Goal: Book appointment/travel/reservation

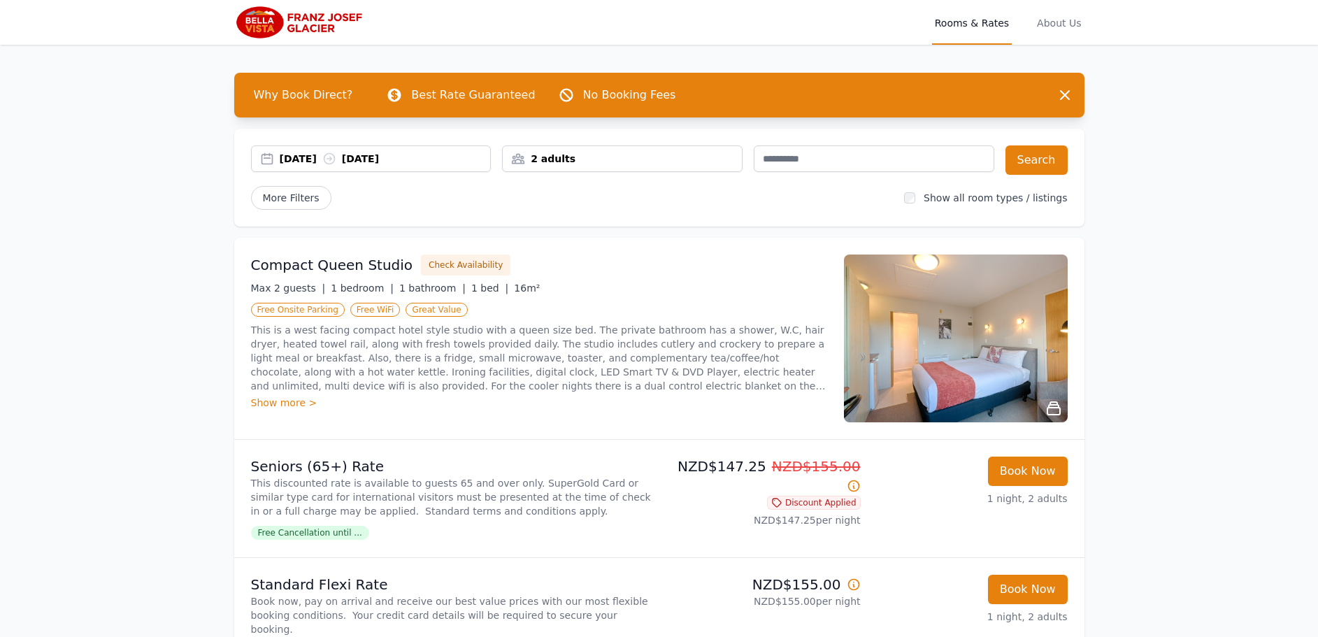
click at [324, 161] on div "[DATE] [DATE]" at bounding box center [385, 159] width 211 height 14
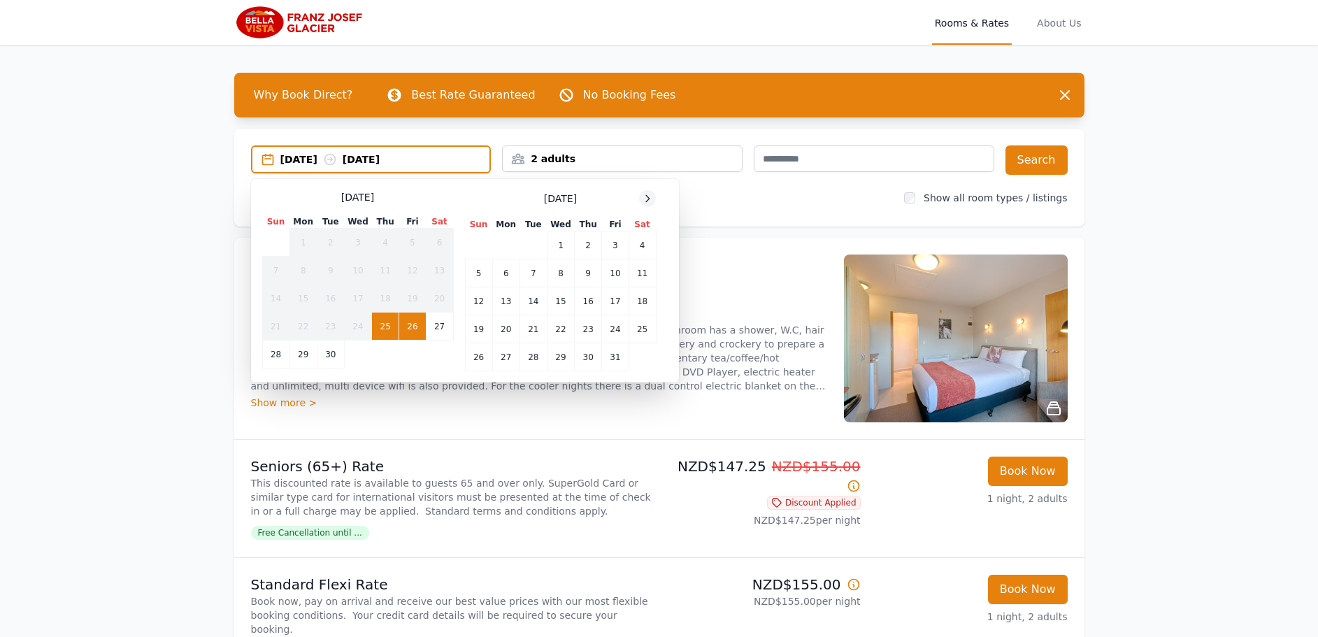
click at [650, 194] on icon at bounding box center [647, 198] width 11 height 11
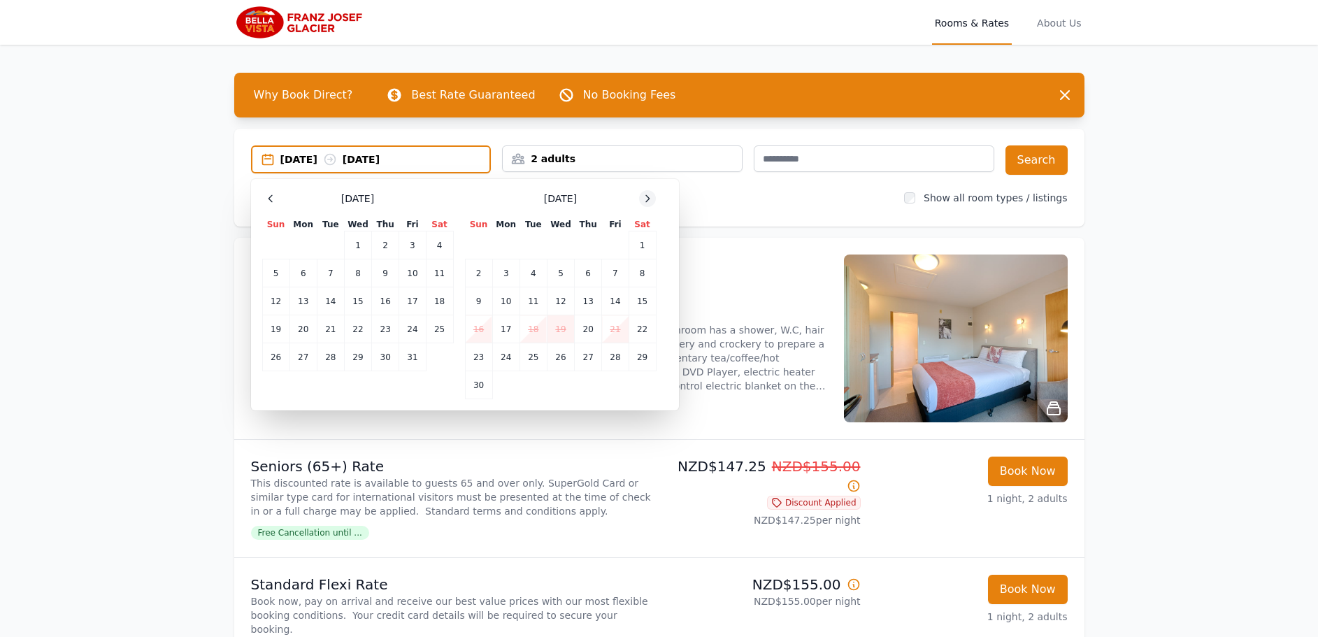
click at [650, 194] on icon at bounding box center [647, 198] width 11 height 11
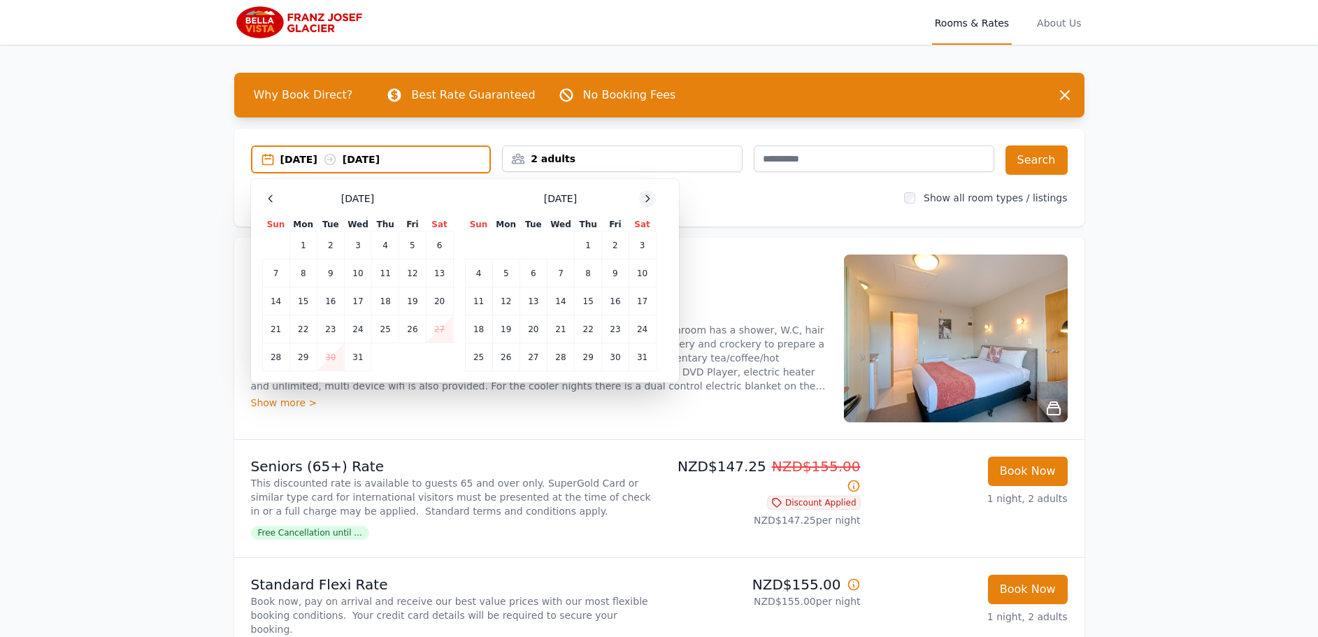
click at [650, 194] on icon at bounding box center [647, 198] width 11 height 11
click at [641, 245] on td "7" at bounding box center [641, 245] width 27 height 28
click at [476, 273] on td "8" at bounding box center [478, 273] width 27 height 28
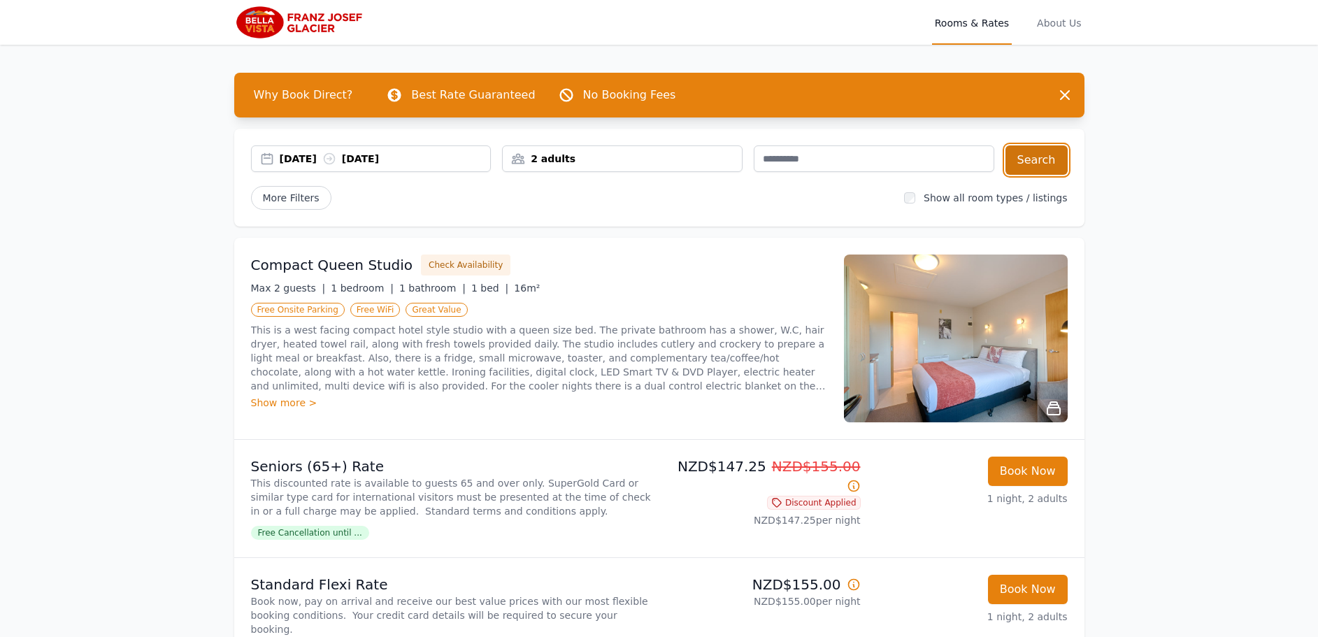
click at [1042, 158] on button "Search" at bounding box center [1036, 159] width 62 height 29
